Goal: Task Accomplishment & Management: Complete application form

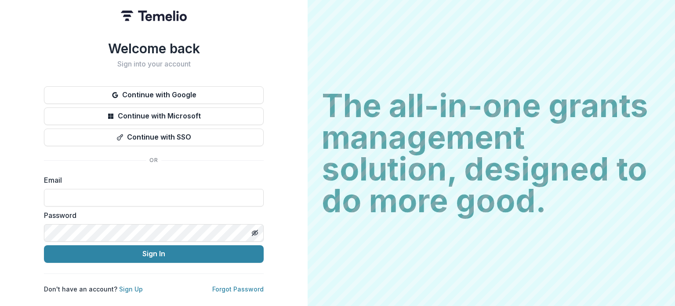
drag, startPoint x: 185, startPoint y: 113, endPoint x: 215, endPoint y: 164, distance: 58.5
click at [186, 113] on button "Continue with Microsoft" at bounding box center [154, 116] width 220 height 18
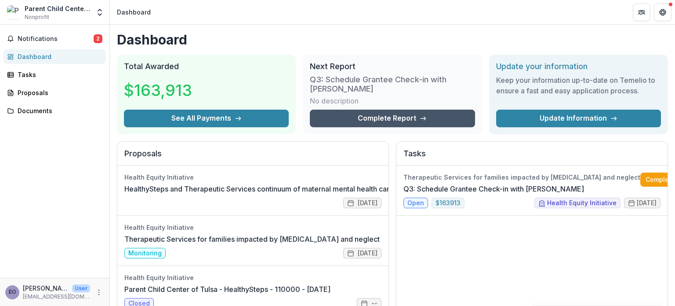
click at [434, 118] on link "Complete Report" at bounding box center [392, 118] width 165 height 18
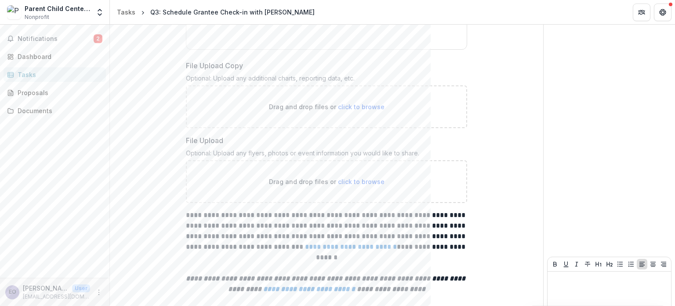
scroll to position [758, 0]
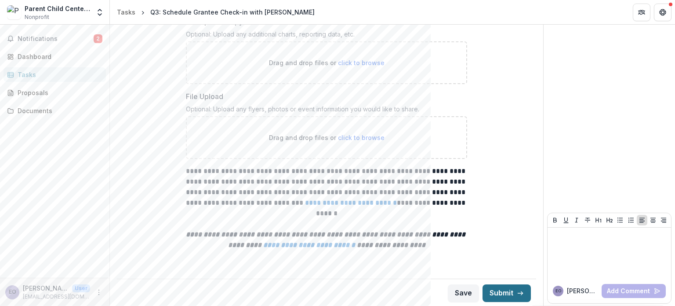
click at [505, 288] on button "Submit" at bounding box center [507, 293] width 48 height 18
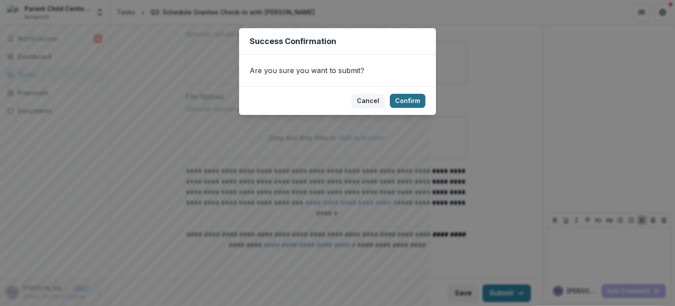
click at [411, 98] on button "Confirm" at bounding box center [408, 101] width 36 height 14
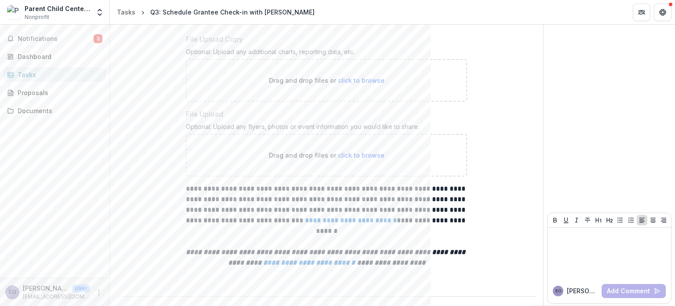
scroll to position [542, 0]
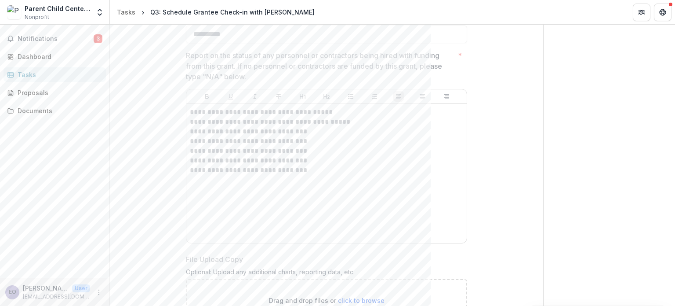
drag, startPoint x: 44, startPoint y: 37, endPoint x: 0, endPoint y: 3, distance: 55.7
click at [44, 37] on span "Notifications" at bounding box center [56, 38] width 76 height 7
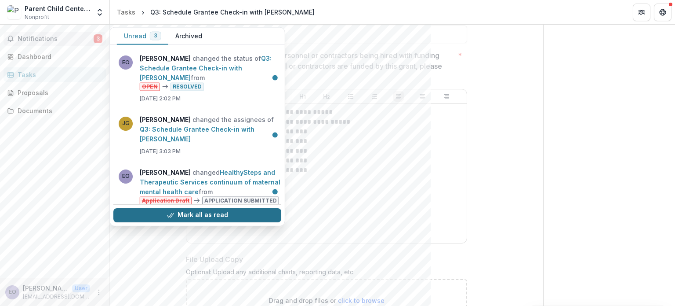
click at [255, 214] on button "Mark all as read" at bounding box center [197, 215] width 168 height 14
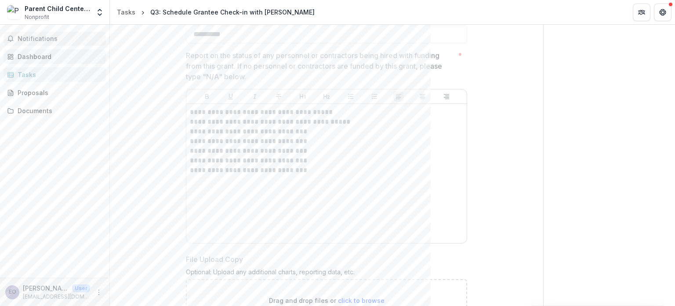
click at [35, 58] on div "Dashboard" at bounding box center [58, 56] width 81 height 9
